Goal: Find specific fact: Find specific fact

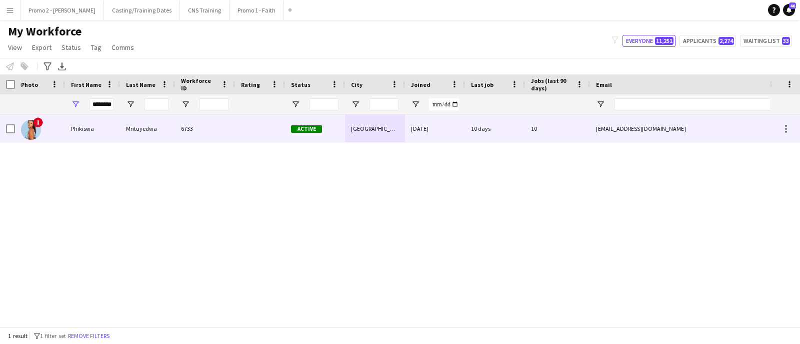
click at [377, 136] on div "[GEOGRAPHIC_DATA]" at bounding box center [375, 128] width 60 height 27
click at [371, 125] on div "[GEOGRAPHIC_DATA]" at bounding box center [375, 128] width 60 height 27
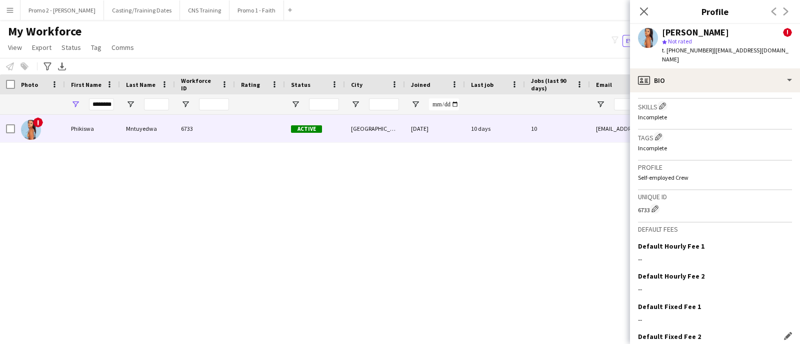
scroll to position [517, 0]
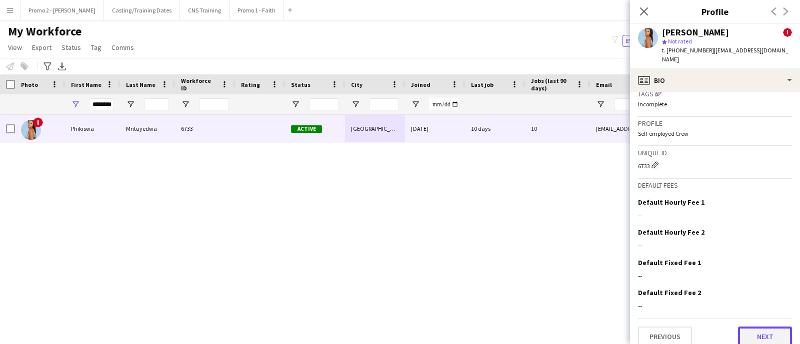
click at [744, 327] on button "Next" at bounding box center [765, 337] width 54 height 20
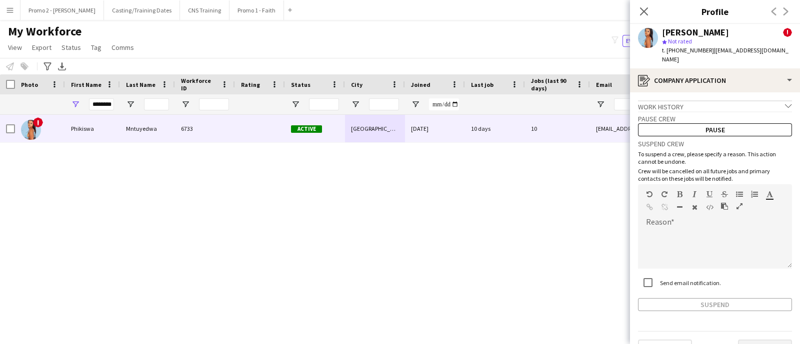
scroll to position [13, 0]
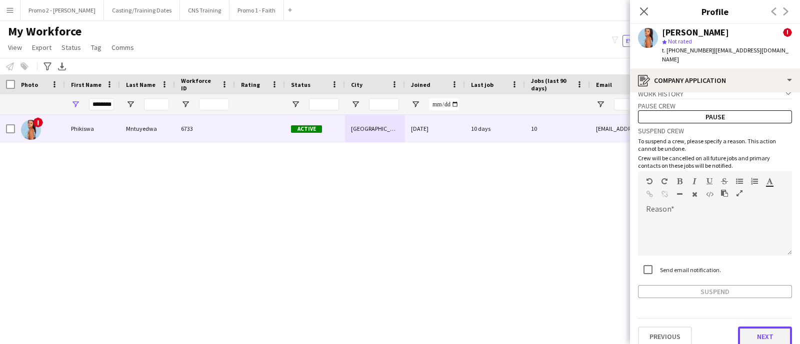
click at [748, 327] on button "Next" at bounding box center [765, 337] width 54 height 20
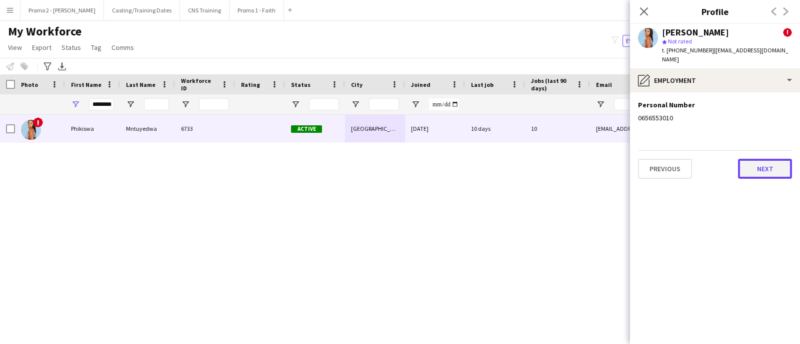
click at [754, 165] on button "Next" at bounding box center [765, 169] width 54 height 20
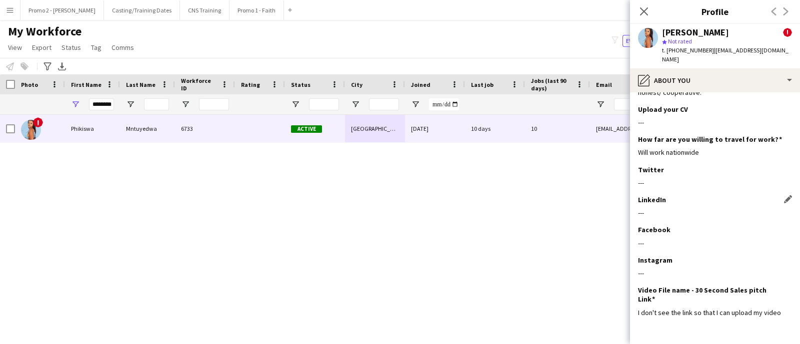
scroll to position [135, 0]
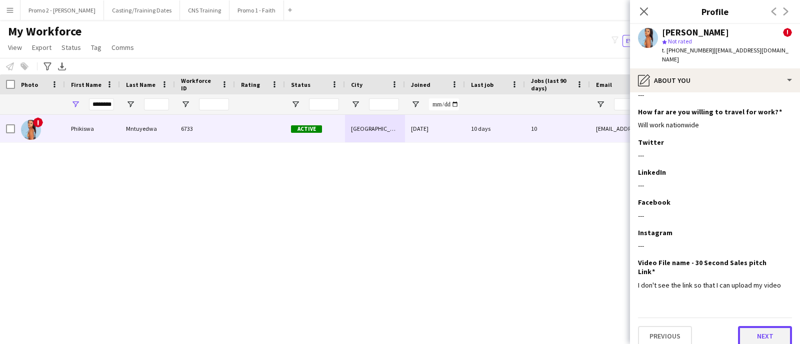
click at [756, 327] on button "Next" at bounding box center [765, 336] width 54 height 20
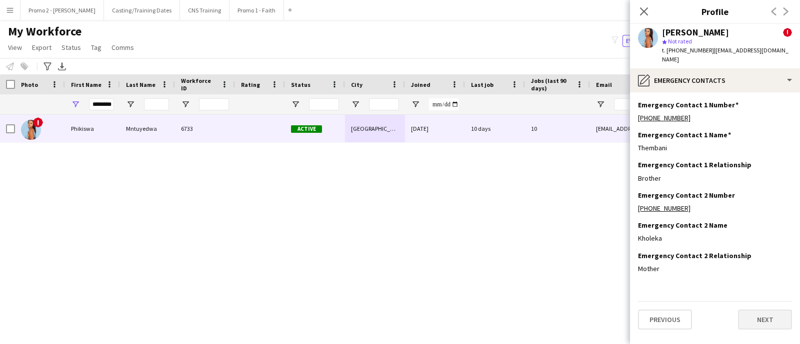
scroll to position [0, 0]
click at [763, 310] on button "Next" at bounding box center [765, 320] width 54 height 20
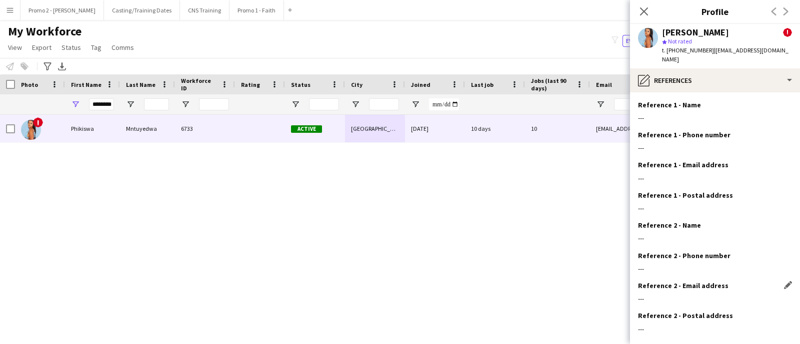
scroll to position [44, 0]
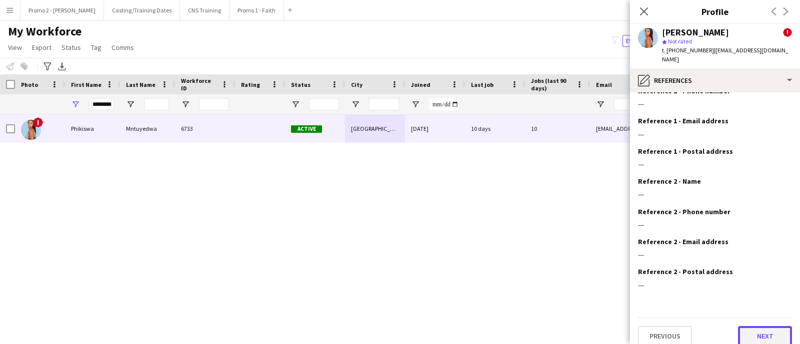
click at [747, 326] on button "Next" at bounding box center [765, 336] width 54 height 20
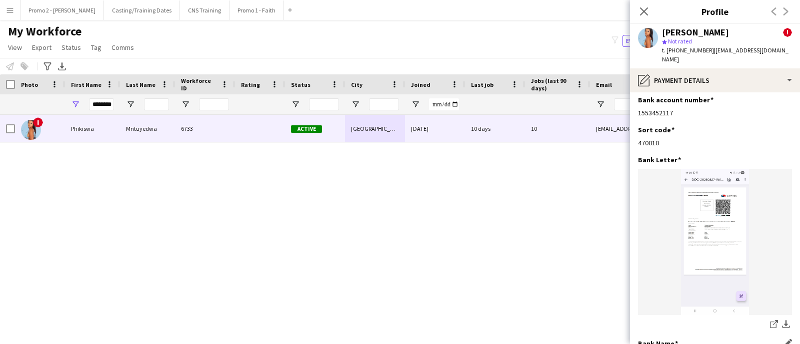
scroll to position [0, 0]
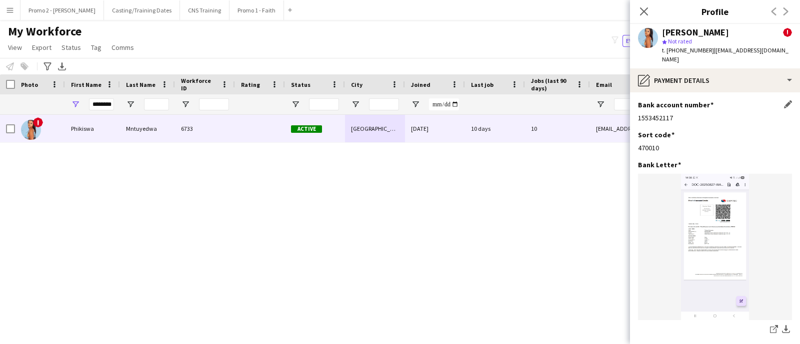
drag, startPoint x: 675, startPoint y: 109, endPoint x: 637, endPoint y: 112, distance: 37.6
click at [638, 113] on div "1553452117" at bounding box center [715, 117] width 154 height 9
copy div "1553452117"
